Goal: Browse casually: Explore the website without a specific task or goal

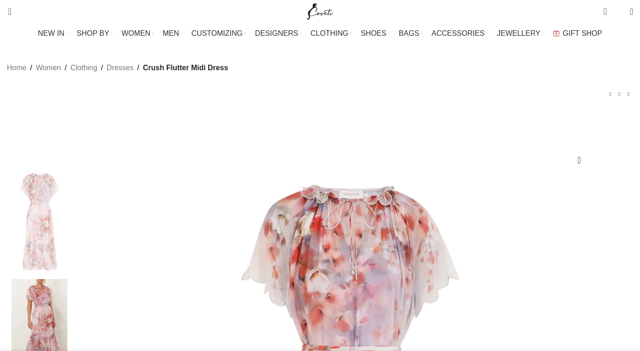
click at [67, 279] on img at bounding box center [39, 331] width 56 height 104
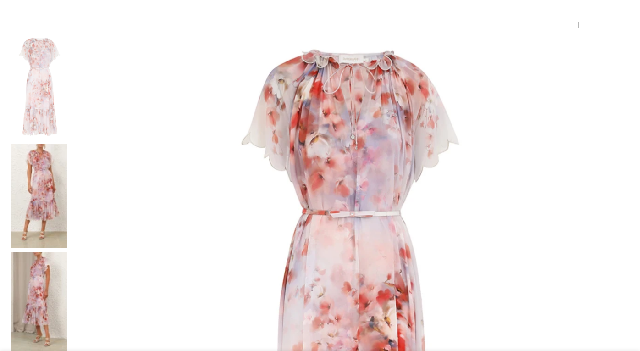
scroll to position [138, 0]
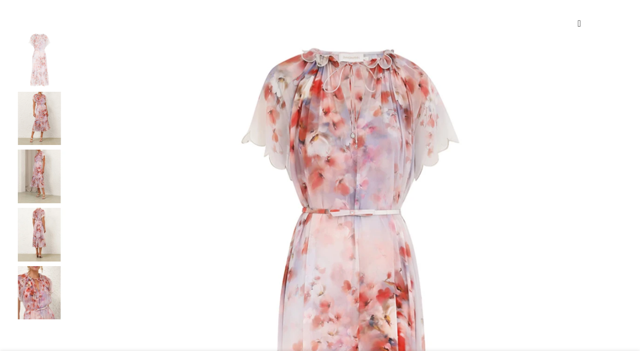
click at [67, 306] on img at bounding box center [39, 293] width 56 height 54
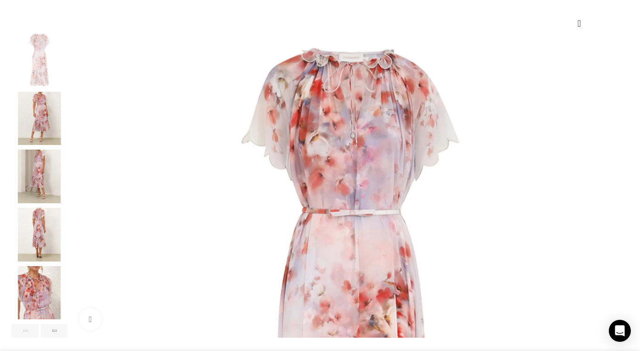
click at [67, 235] on img "4 / 8" at bounding box center [39, 235] width 56 height 54
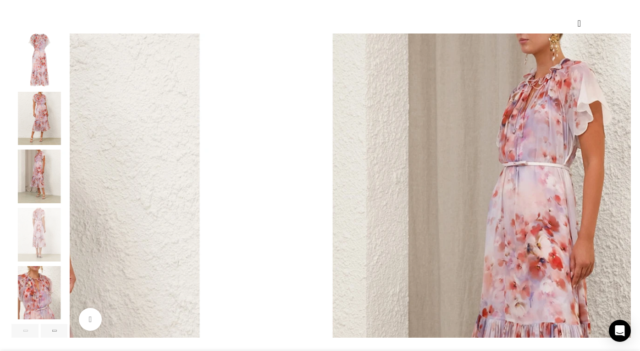
click at [67, 318] on img "5 / 8" at bounding box center [39, 293] width 56 height 54
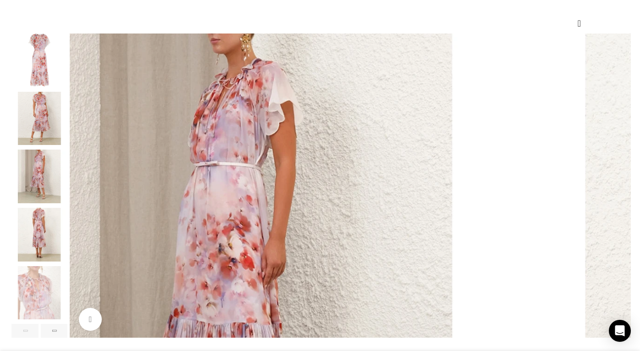
click at [67, 171] on img "3 / 8" at bounding box center [39, 176] width 56 height 54
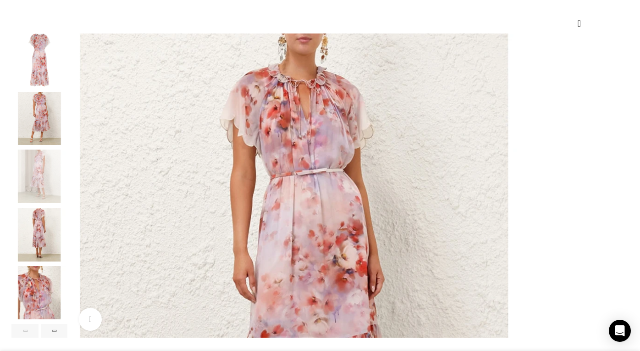
click at [67, 242] on img "4 / 8" at bounding box center [39, 235] width 56 height 54
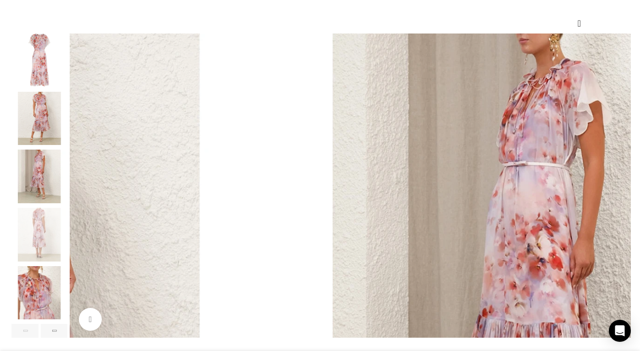
click at [67, 309] on img "5 / 8" at bounding box center [39, 293] width 56 height 54
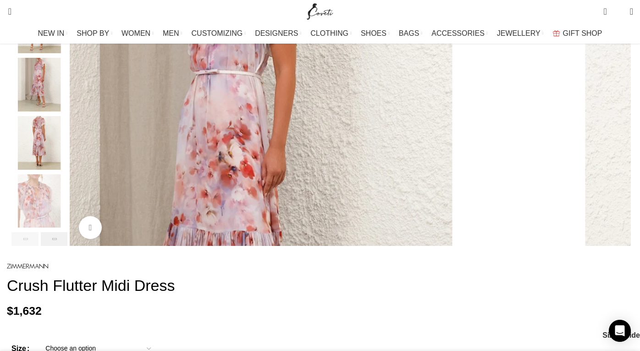
scroll to position [0, 0]
click at [68, 246] on div "Next slide" at bounding box center [54, 239] width 27 height 14
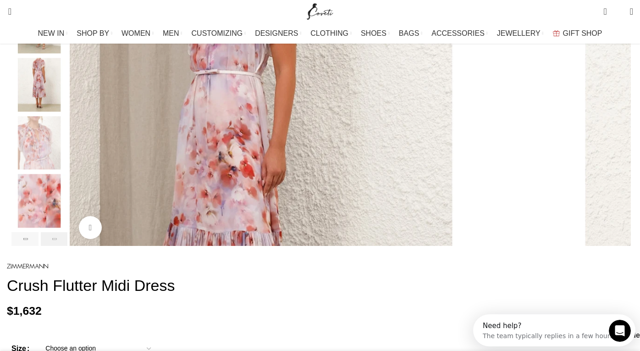
click at [68, 246] on div "Next slide" at bounding box center [54, 239] width 27 height 14
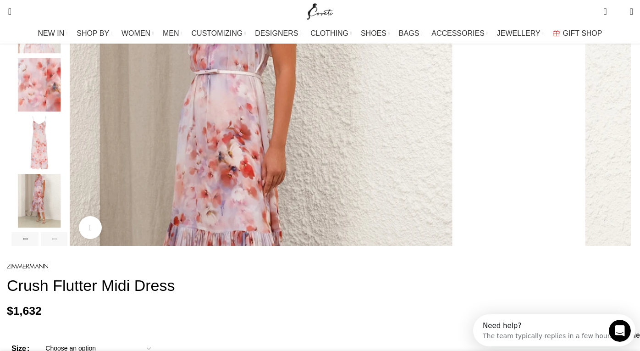
click at [67, 196] on img "8 / 8" at bounding box center [39, 201] width 56 height 54
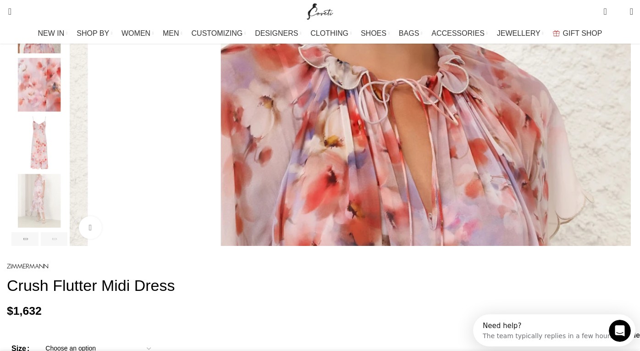
click at [68, 246] on div "Next slide" at bounding box center [54, 239] width 27 height 14
